Goal: Check status: Check status

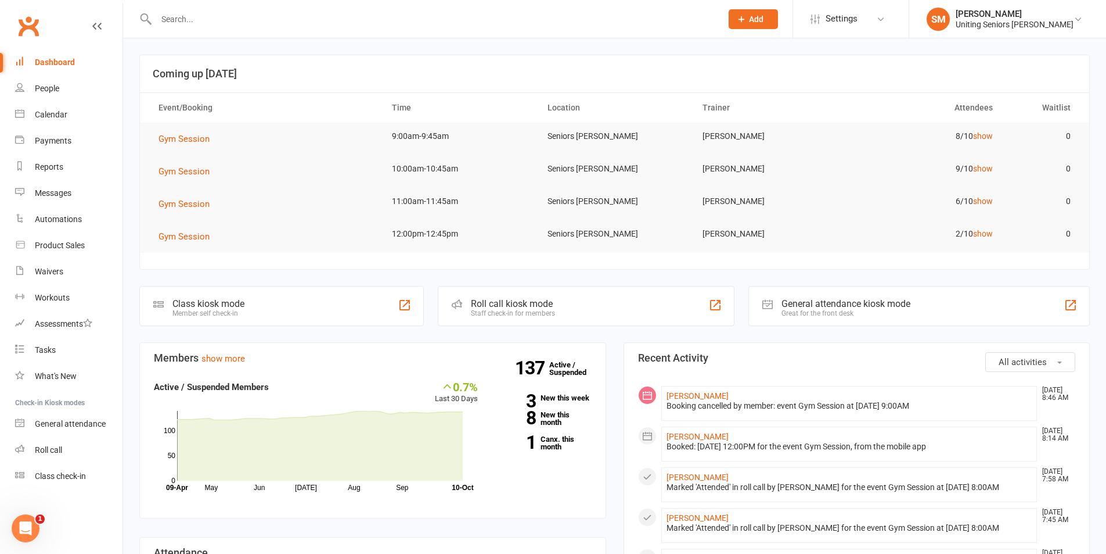
click at [953, 402] on div "Booking cancelled by member: event Gym Session at [DATE] 9:00AM" at bounding box center [850, 406] width 366 height 10
click at [37, 116] on div "Calendar" at bounding box center [51, 114] width 33 height 9
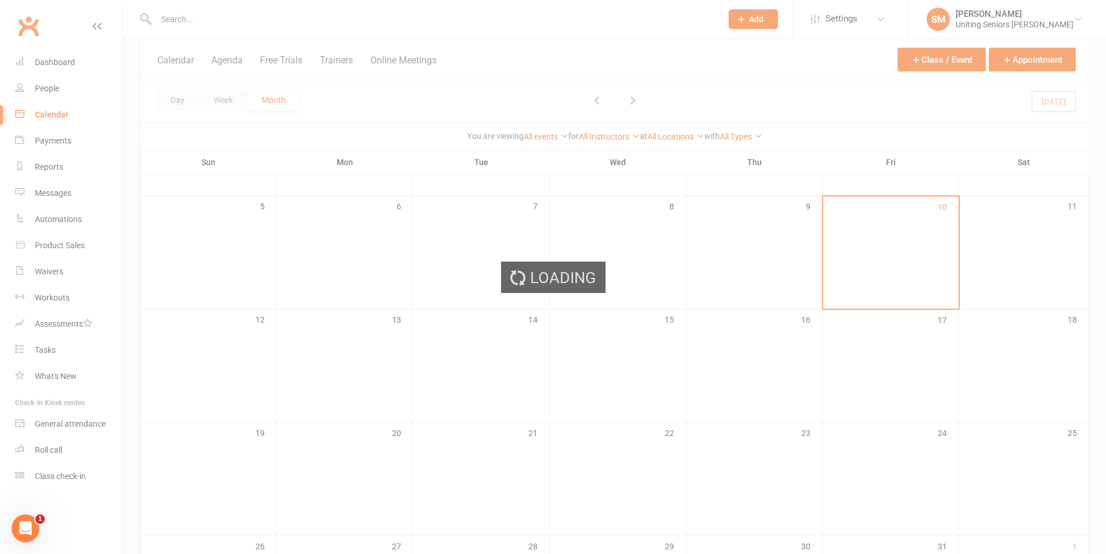
scroll to position [174, 0]
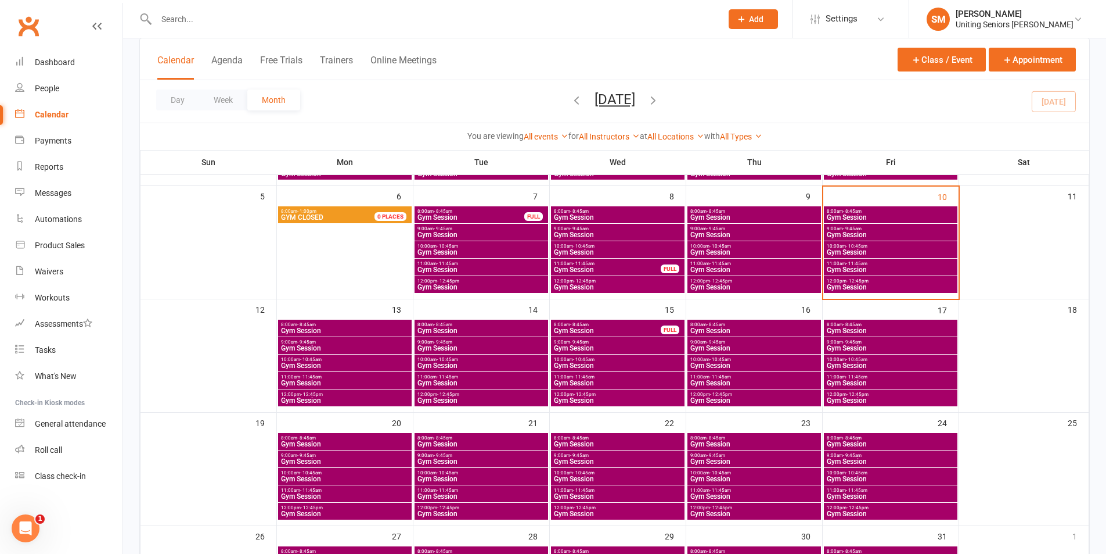
click at [377, 453] on span "9:00am - 9:45am" at bounding box center [345, 454] width 129 height 5
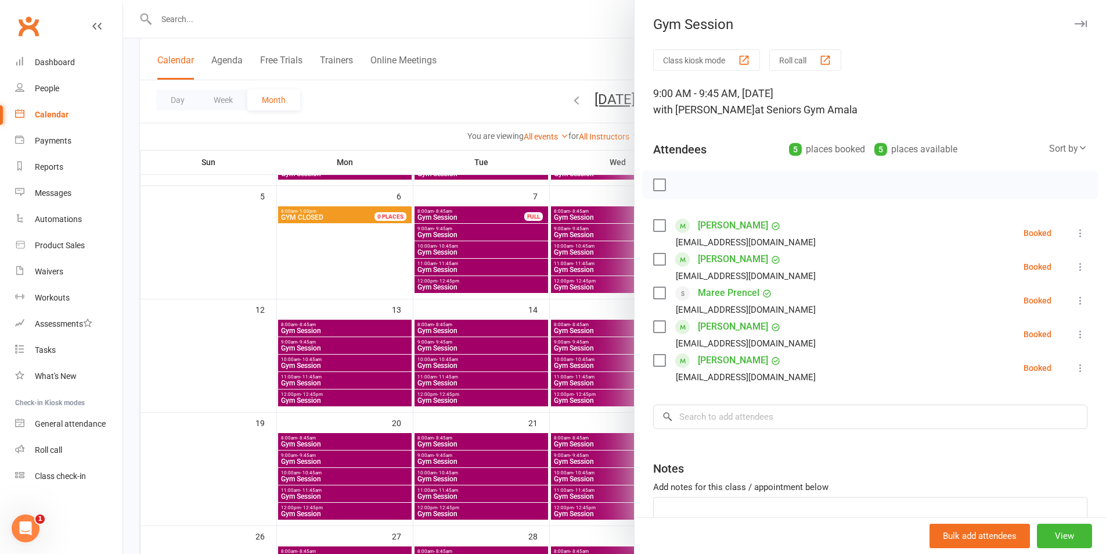
drag, startPoint x: 243, startPoint y: 473, endPoint x: 347, endPoint y: 499, distance: 107.2
click at [246, 473] on div at bounding box center [614, 277] width 983 height 554
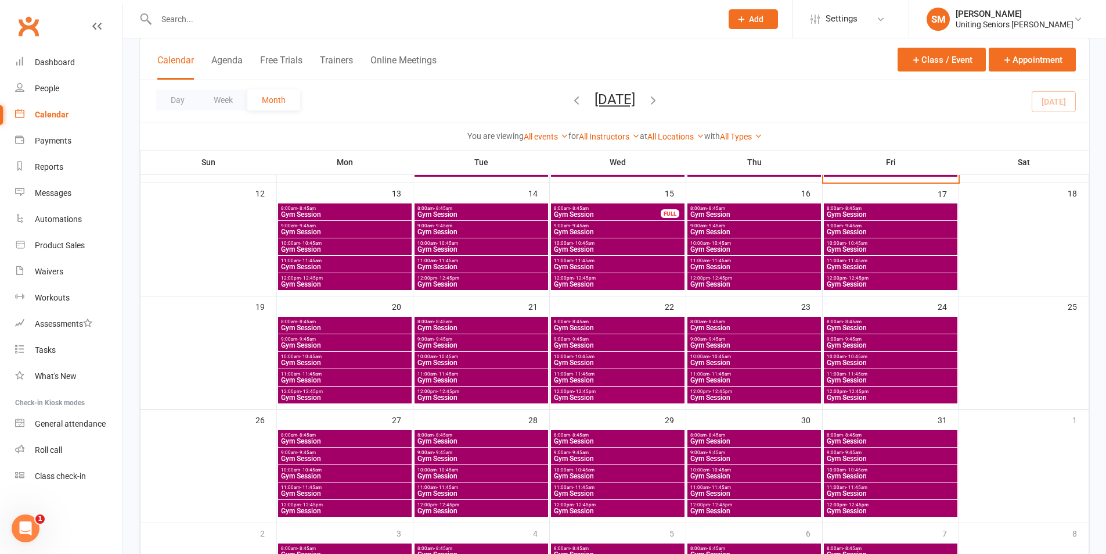
scroll to position [407, 0]
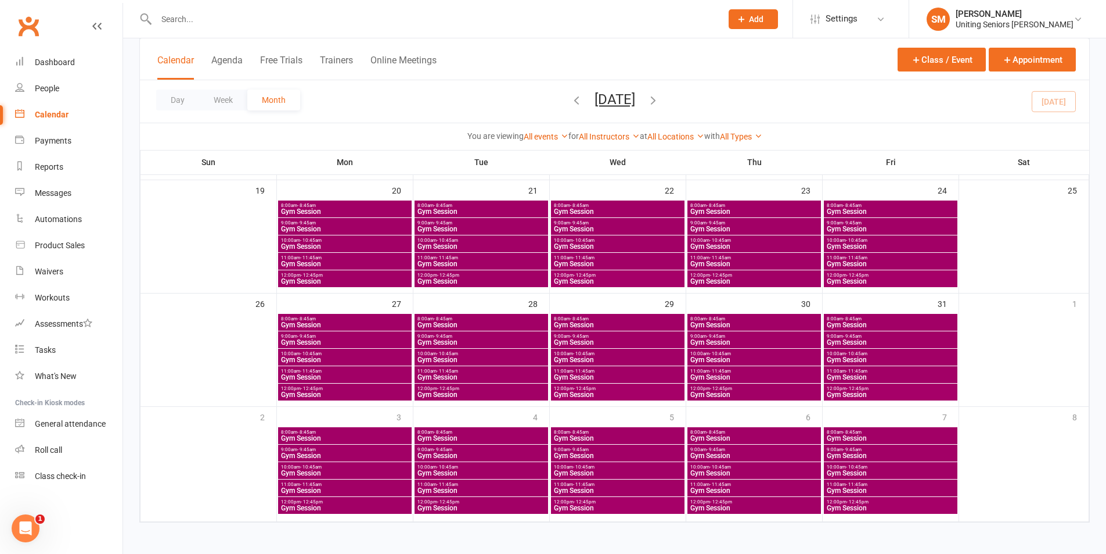
click at [368, 335] on span "9:00am - 9:45am" at bounding box center [345, 335] width 129 height 5
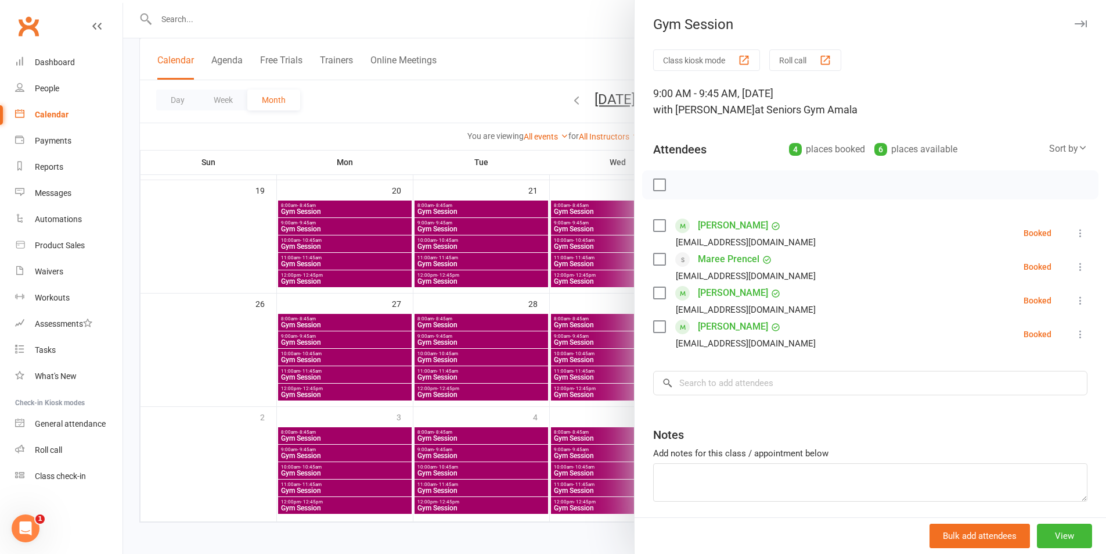
drag, startPoint x: 416, startPoint y: 397, endPoint x: 413, endPoint y: 419, distance: 22.9
click at [415, 398] on div at bounding box center [614, 277] width 983 height 554
